Goal: Task Accomplishment & Management: Manage account settings

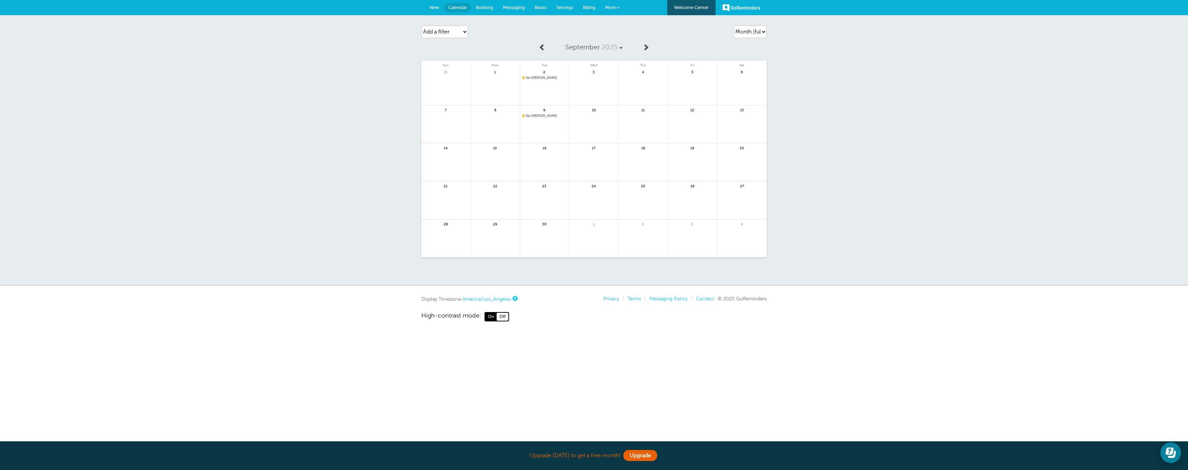
click at [570, 11] on link "Settings" at bounding box center [565, 7] width 27 height 15
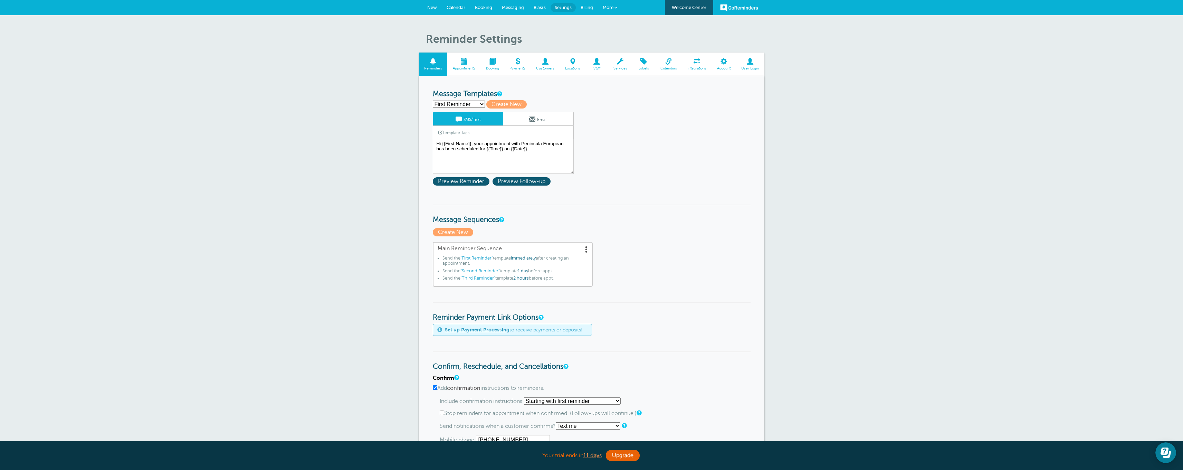
click at [668, 55] on link "Calendars" at bounding box center [668, 63] width 27 height 23
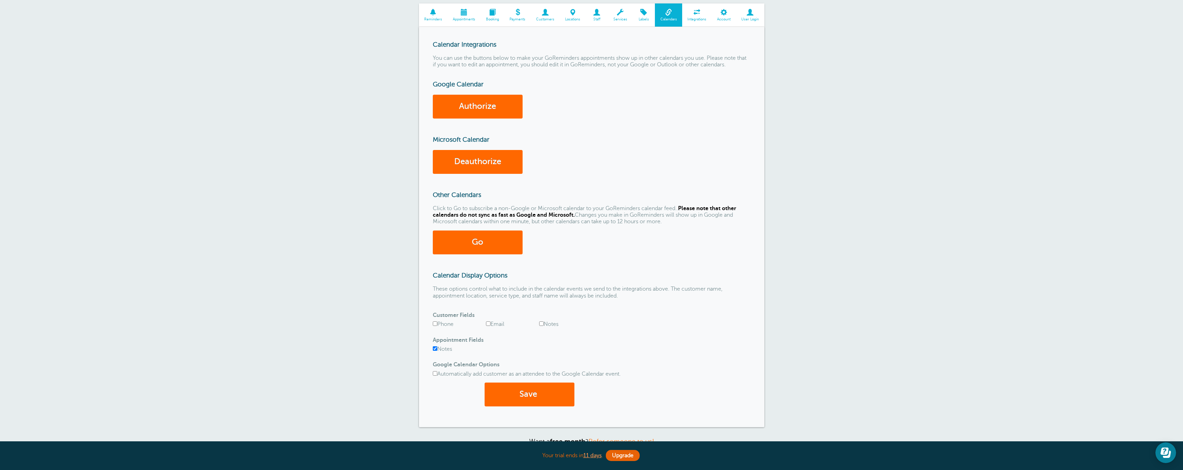
scroll to position [97, 0]
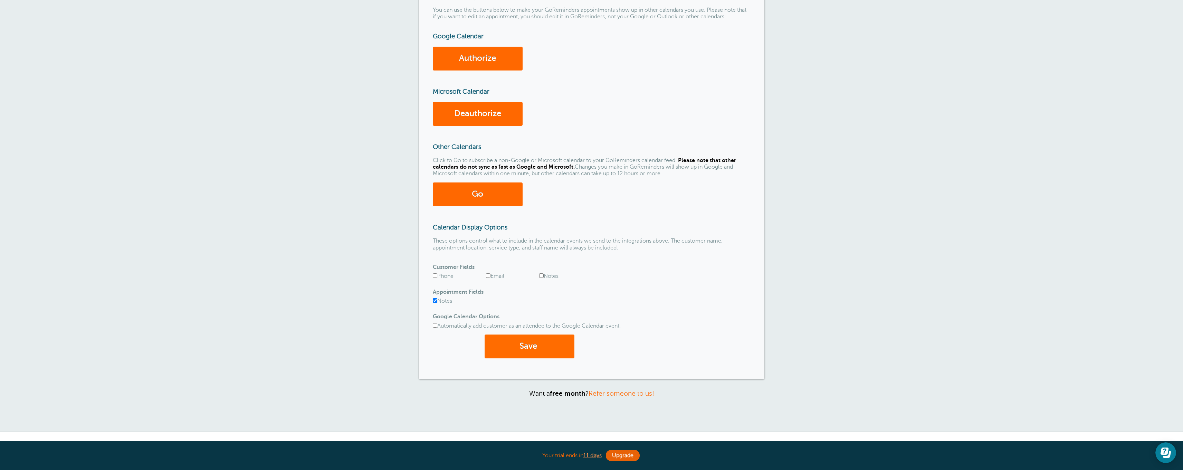
click at [539, 341] on span "submit" at bounding box center [538, 345] width 2 height 9
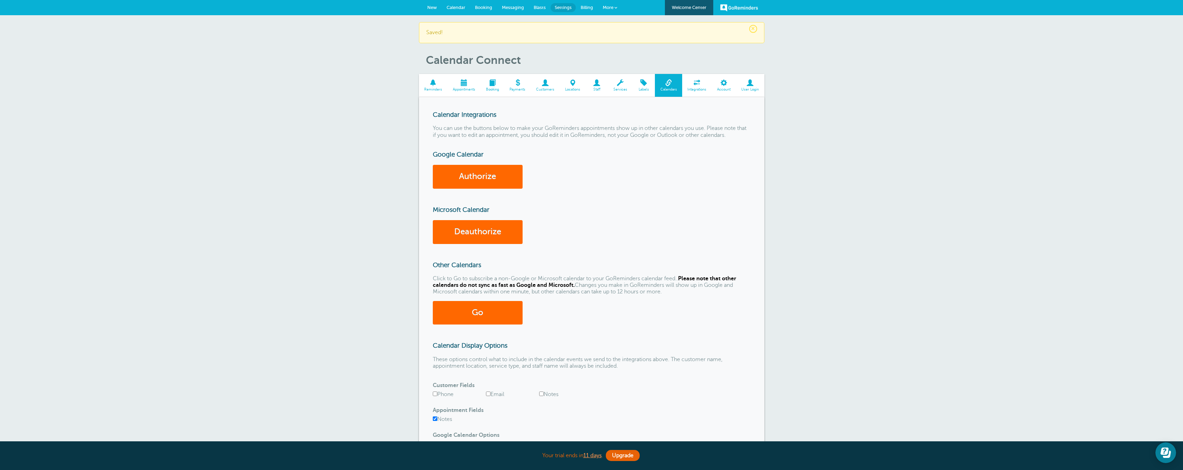
click at [460, 79] on span at bounding box center [463, 82] width 33 height 7
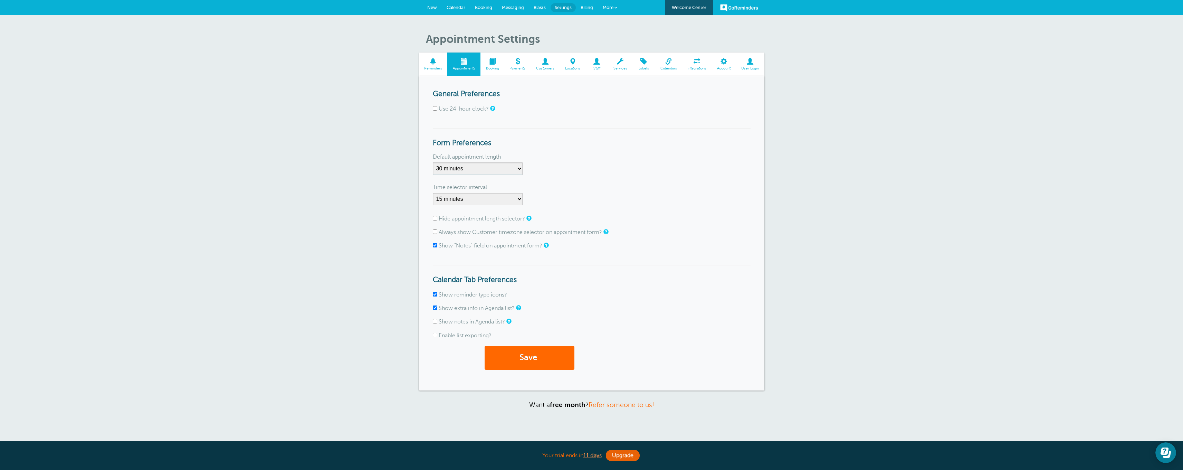
click at [459, 8] on span "Calendar" at bounding box center [456, 7] width 19 height 5
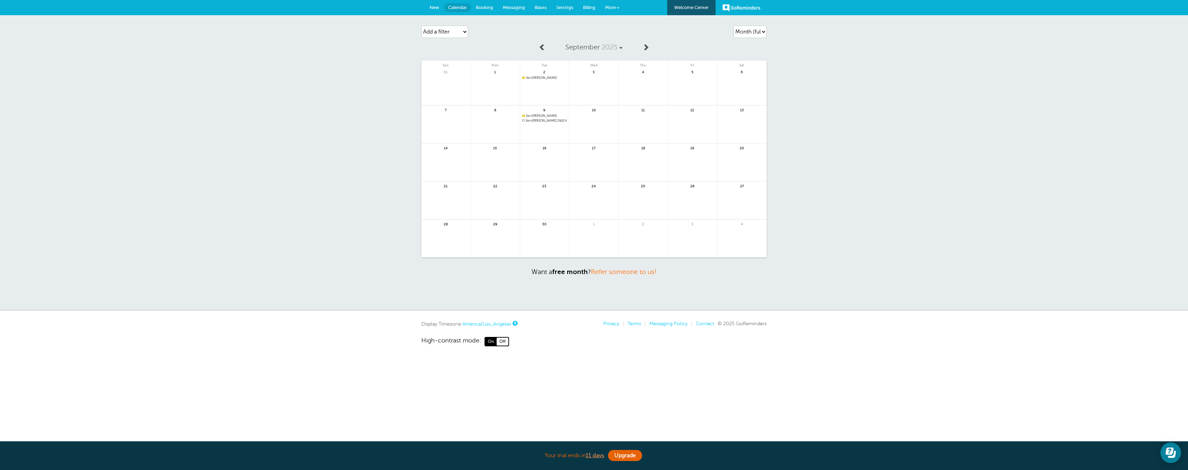
click at [539, 121] on span "9am Dheeraj Db11 front brakes" at bounding box center [544, 121] width 45 height 4
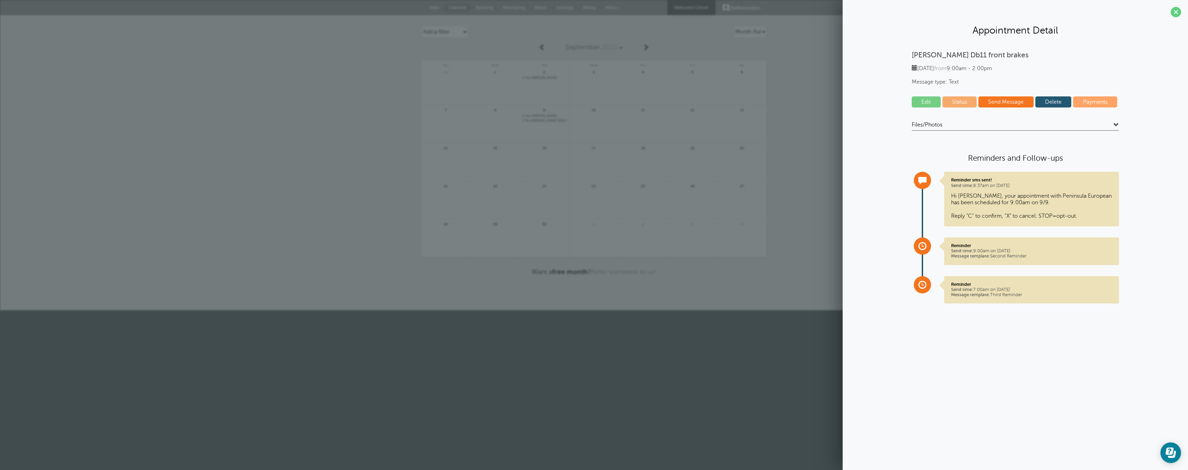
click at [963, 105] on link "Status" at bounding box center [960, 101] width 35 height 11
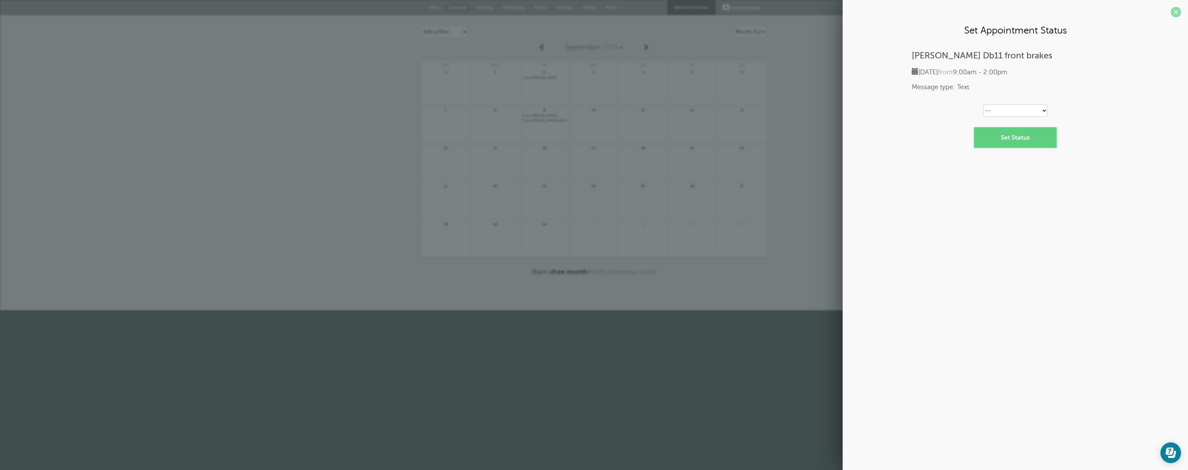
click at [1177, 9] on span at bounding box center [1176, 12] width 10 height 10
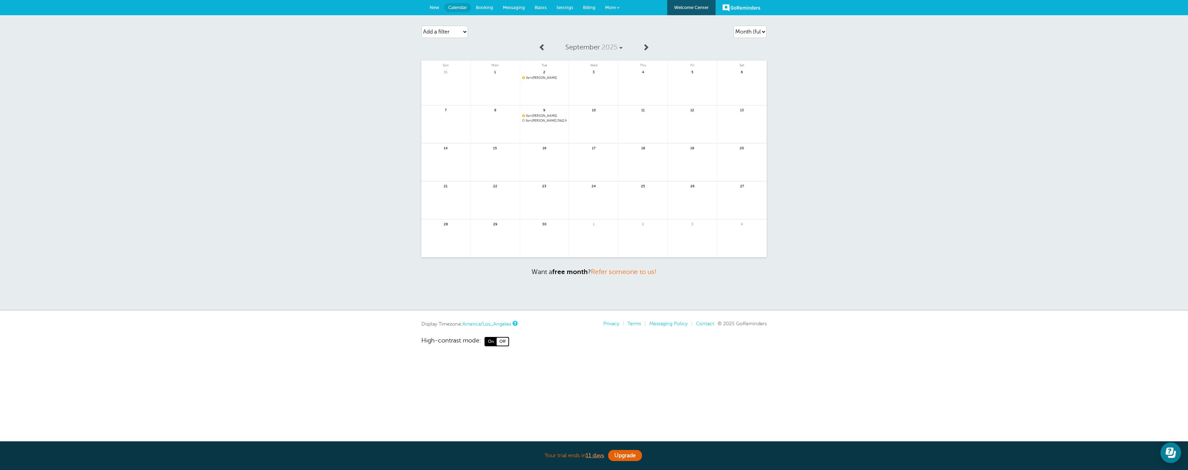
click at [538, 76] on span "9am Colin" at bounding box center [544, 78] width 45 height 4
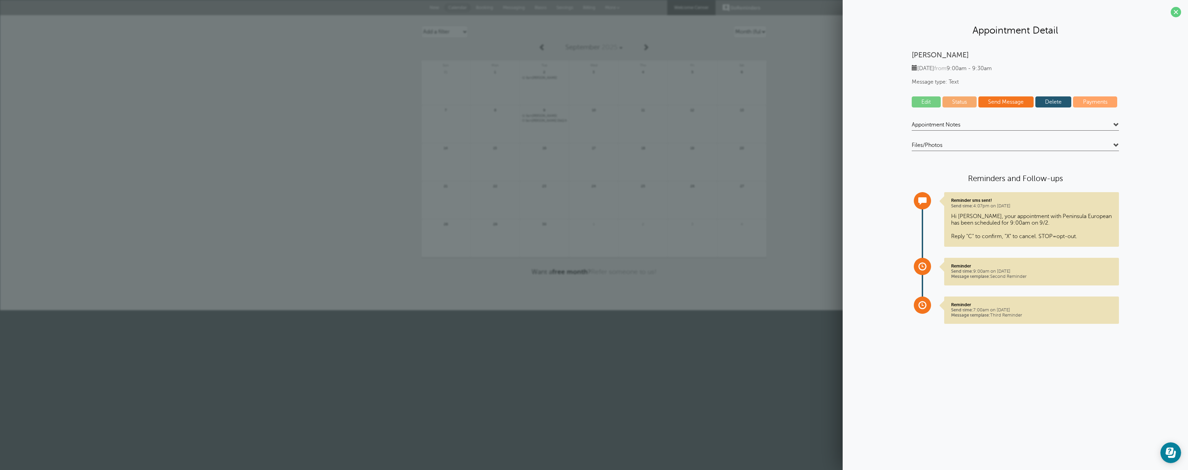
click at [970, 99] on link "Status" at bounding box center [960, 101] width 35 height 11
select select "confirmed"
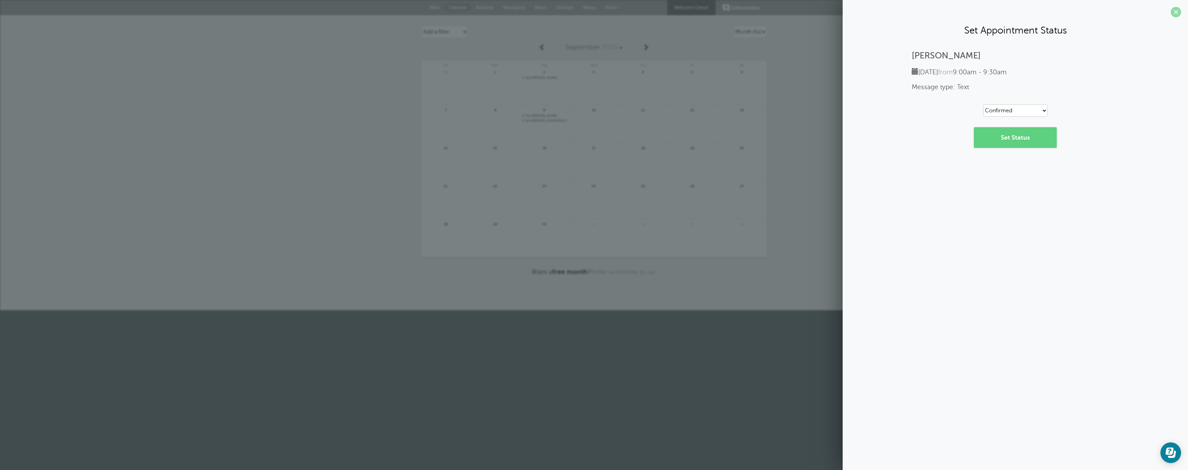
click at [1180, 10] on span at bounding box center [1176, 12] width 10 height 10
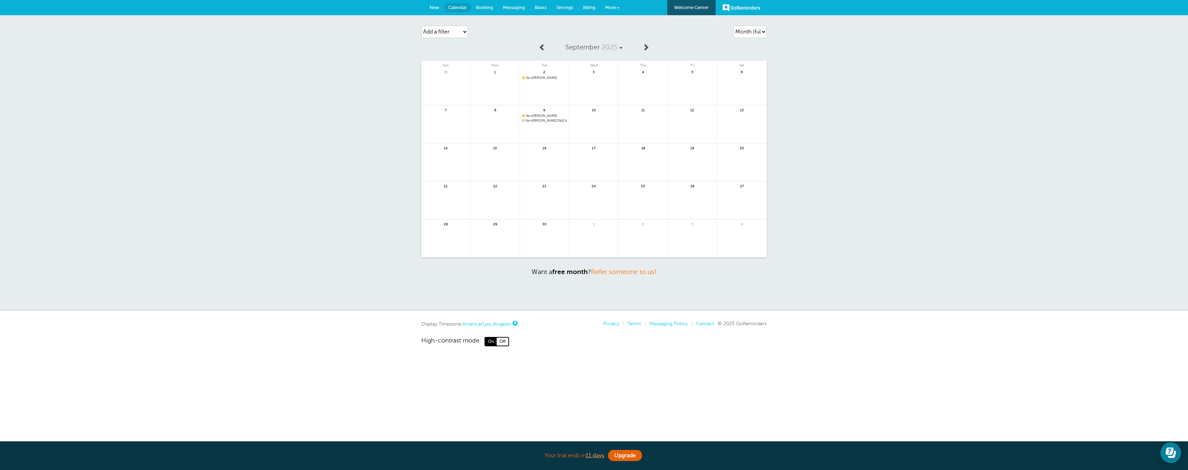
click at [570, 4] on link "Settings" at bounding box center [565, 7] width 27 height 15
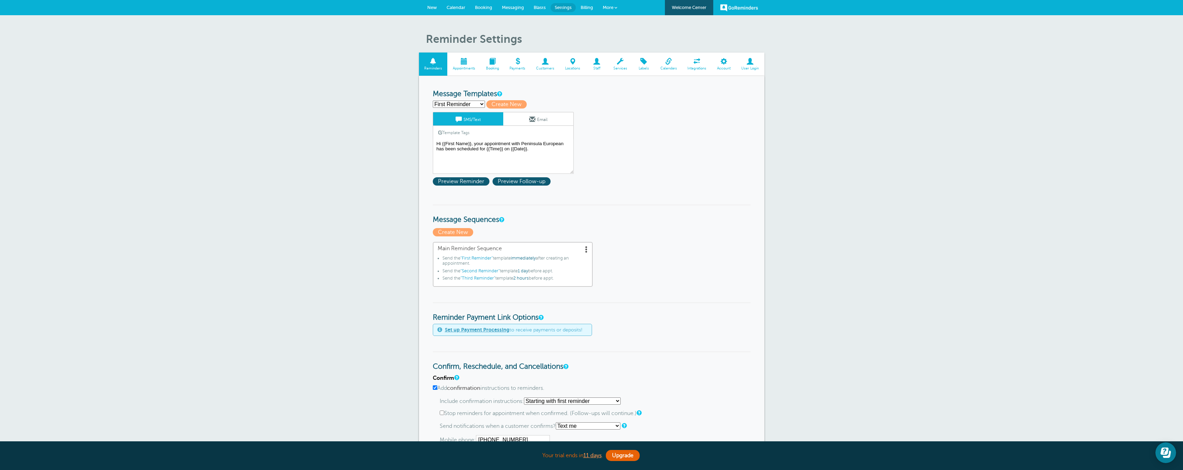
click at [674, 66] on span "Calendars" at bounding box center [668, 68] width 20 height 4
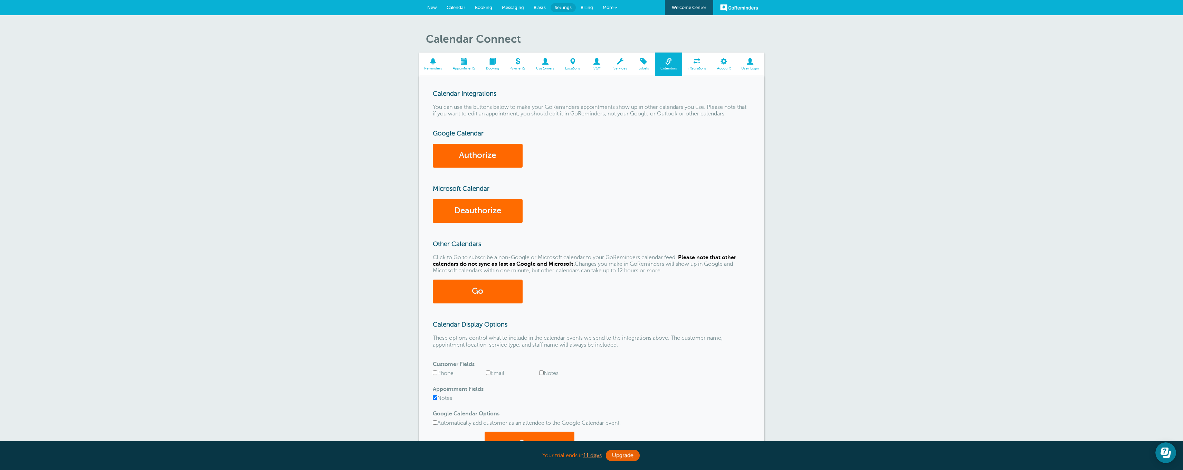
click at [474, 216] on link "Deauthorize" at bounding box center [478, 211] width 90 height 24
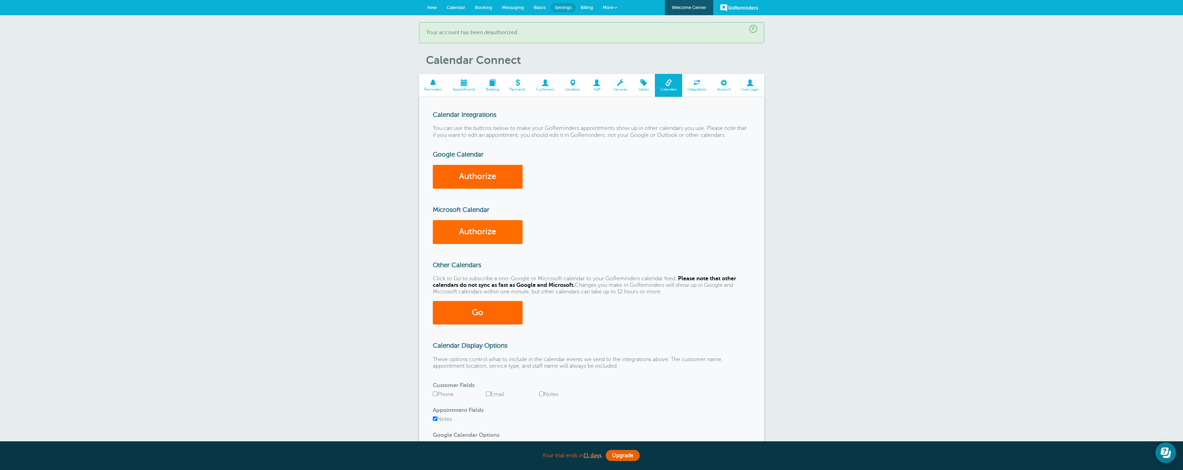
click at [473, 230] on link "Authorize" at bounding box center [478, 232] width 90 height 24
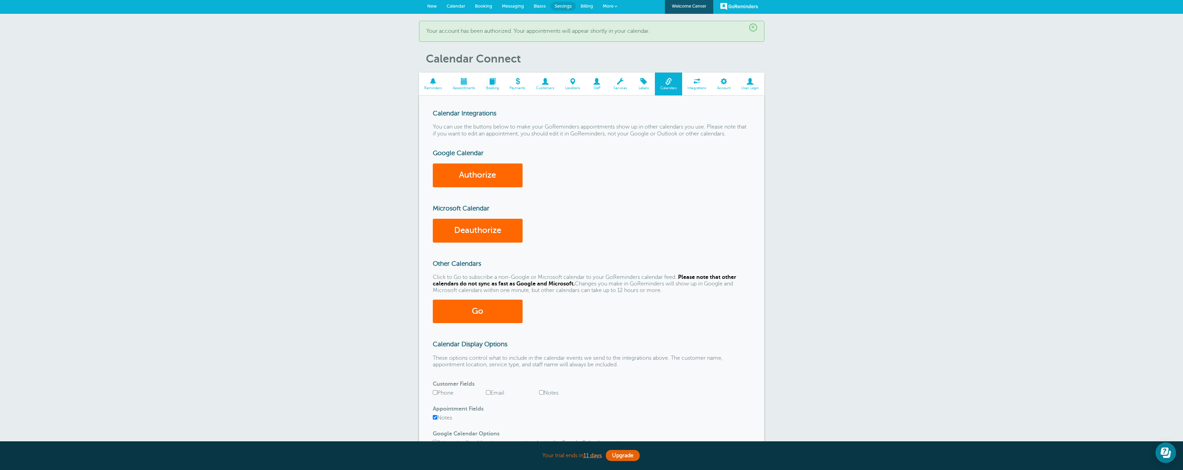
scroll to position [117, 0]
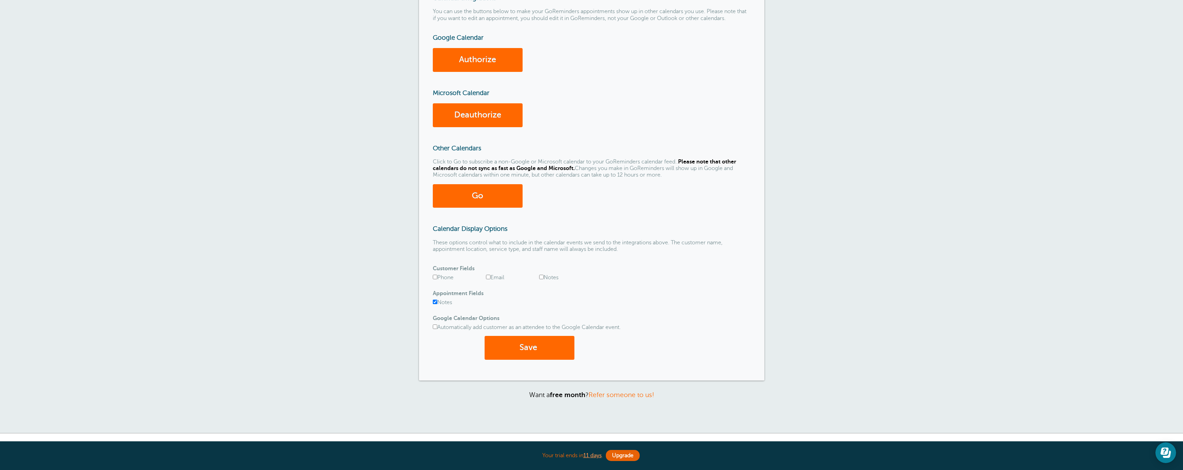
click at [533, 362] on div "Save" at bounding box center [592, 351] width 318 height 31
click at [538, 343] on span "submit" at bounding box center [538, 347] width 2 height 9
